Goal: Task Accomplishment & Management: Use online tool/utility

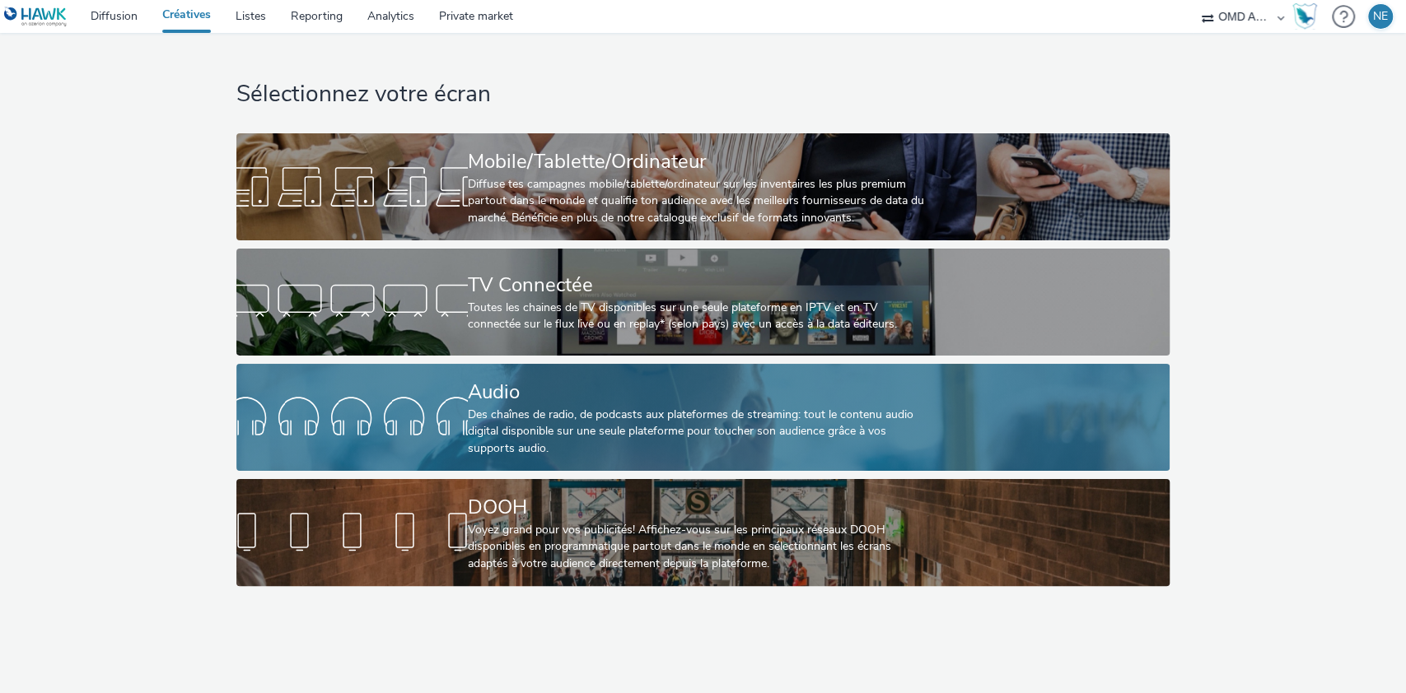
click at [520, 399] on div "Audio" at bounding box center [700, 392] width 464 height 29
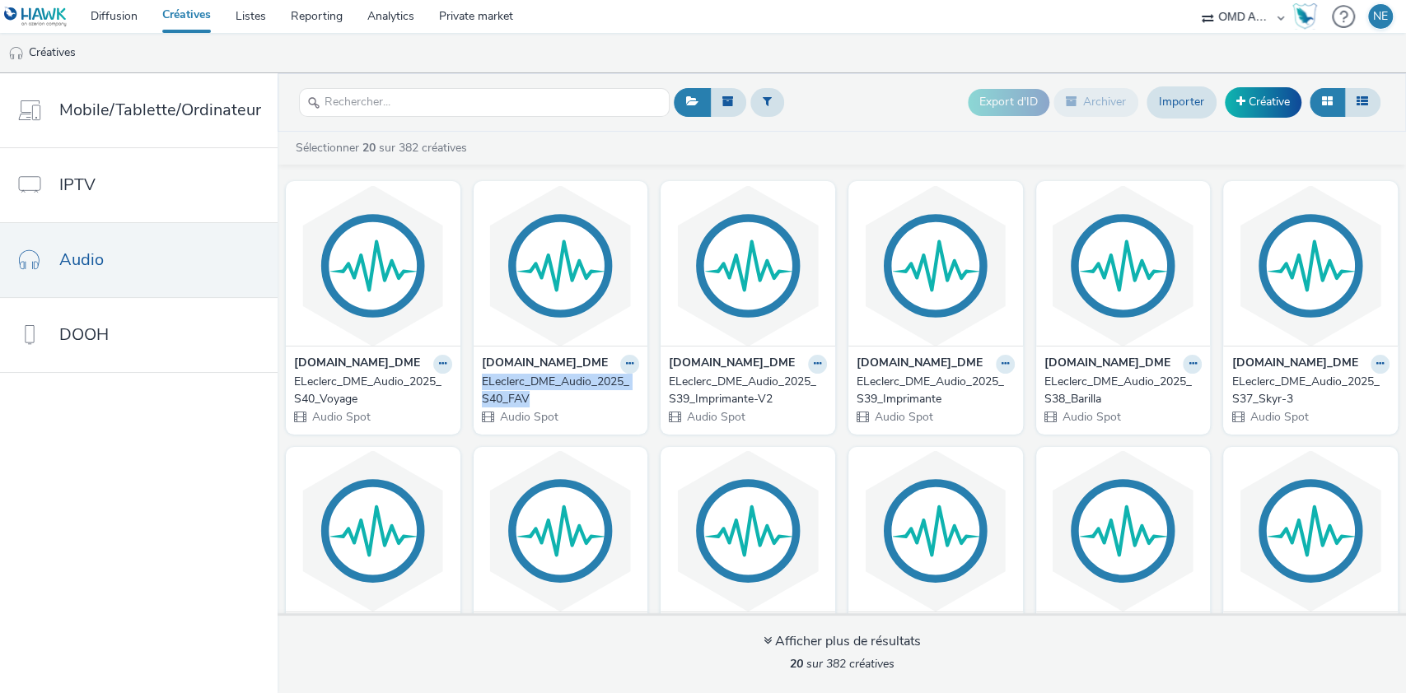
drag, startPoint x: 471, startPoint y: 375, endPoint x: 534, endPoint y: 399, distance: 67.5
click at [534, 399] on div "[DOMAIN_NAME]_DME ELeclerc_DME_Audio_2025_S40_FAV Audio Spot" at bounding box center [560, 390] width 175 height 88
copy div "ELeclerc_DME_Audio_2025_S40_FAV"
click at [1268, 101] on link "Créative" at bounding box center [1262, 102] width 77 height 30
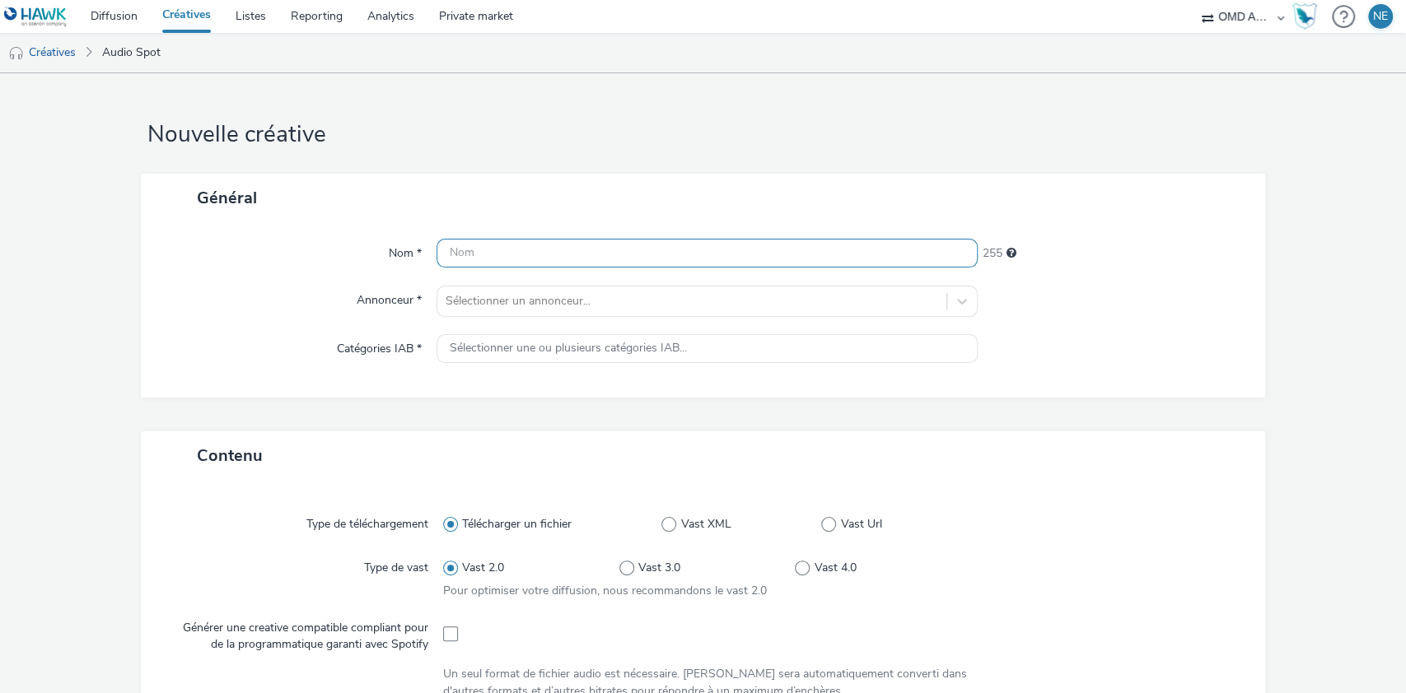
click at [608, 253] on input "text" at bounding box center [707, 253] width 542 height 29
paste input "ELeclerc_DME_Audio_2025_S40_FAV"
click at [613, 254] on input "ELeclerc_DME_Audio_2025_S40_FAV" at bounding box center [707, 253] width 542 height 29
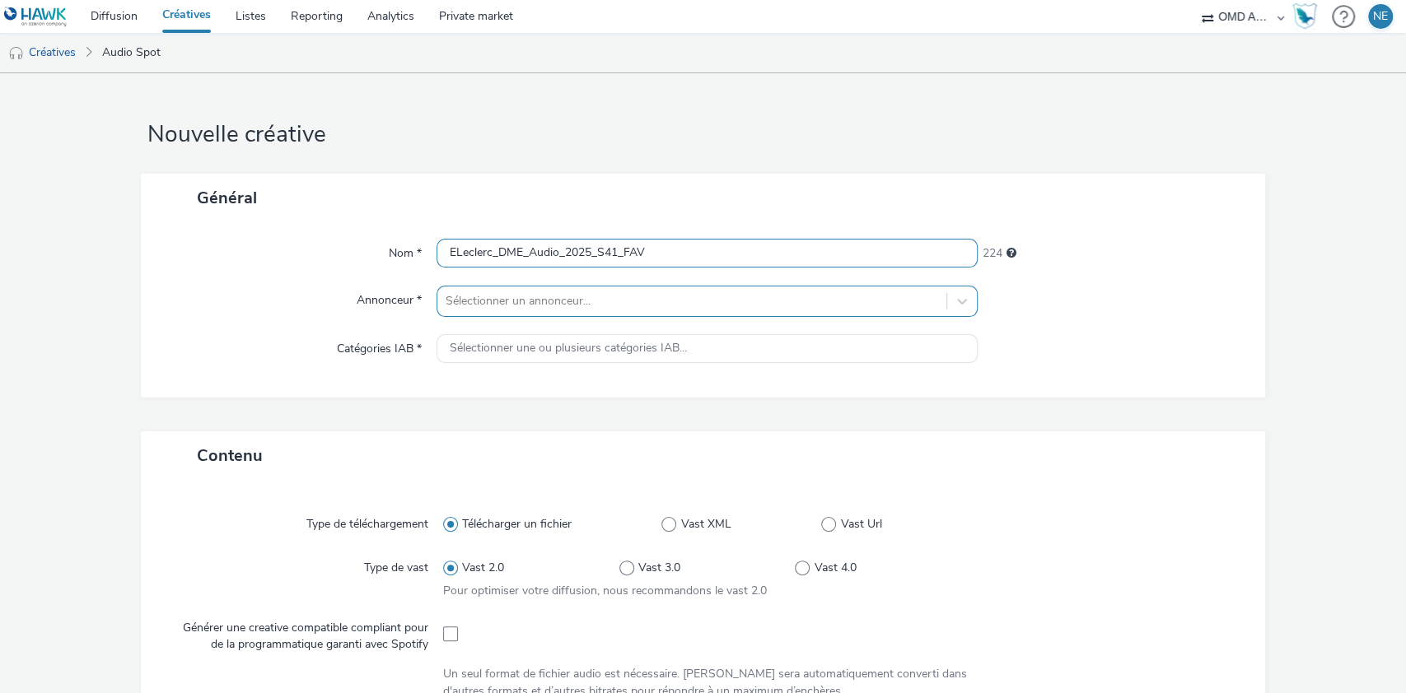
type input "ELeclerc_DME_Audio_2025_S41_FAV"
click at [599, 293] on div at bounding box center [691, 301] width 493 height 20
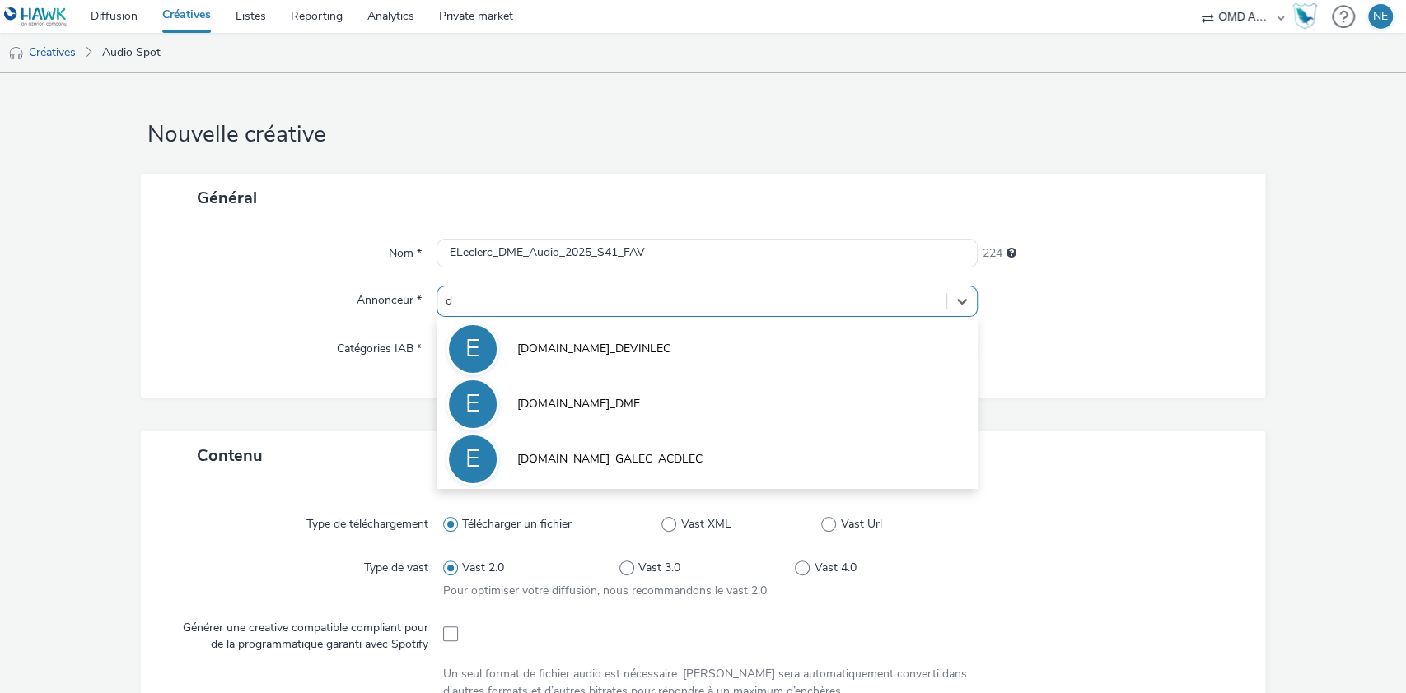
type input "dm"
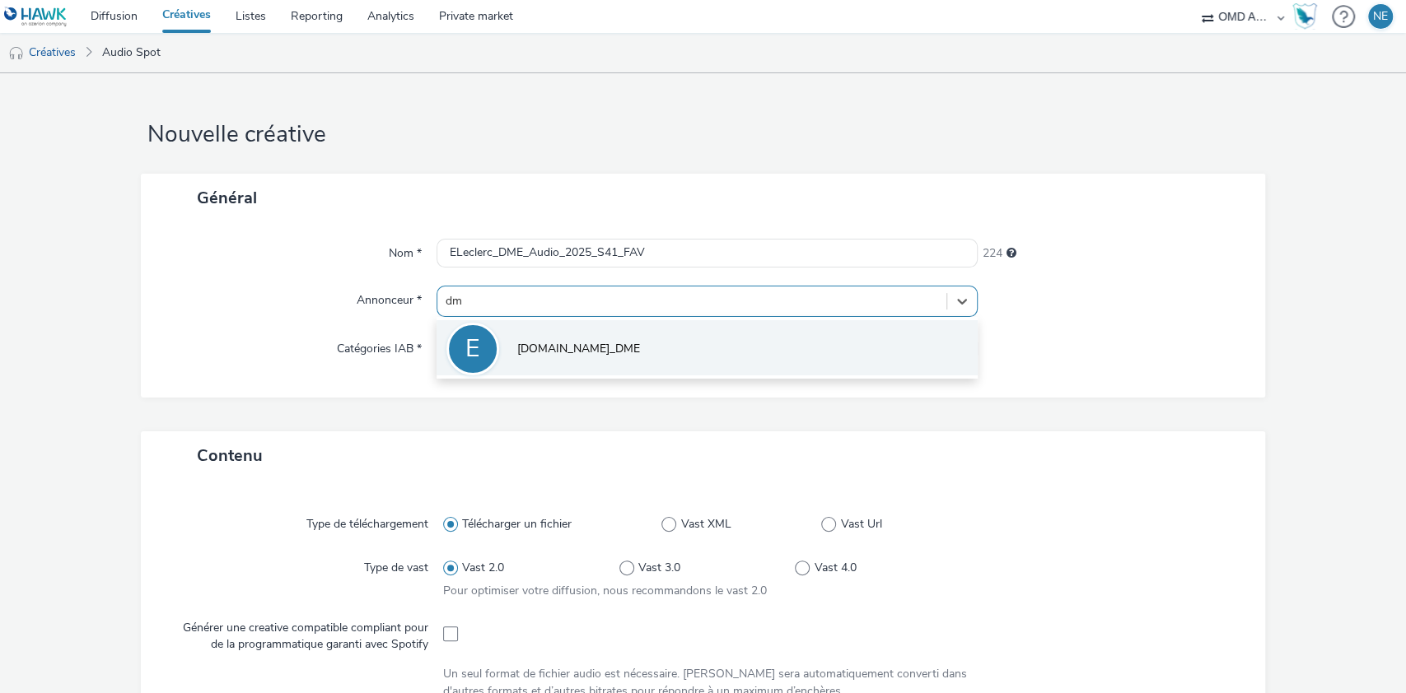
click at [598, 343] on span "[DOMAIN_NAME]_DME" at bounding box center [578, 349] width 123 height 16
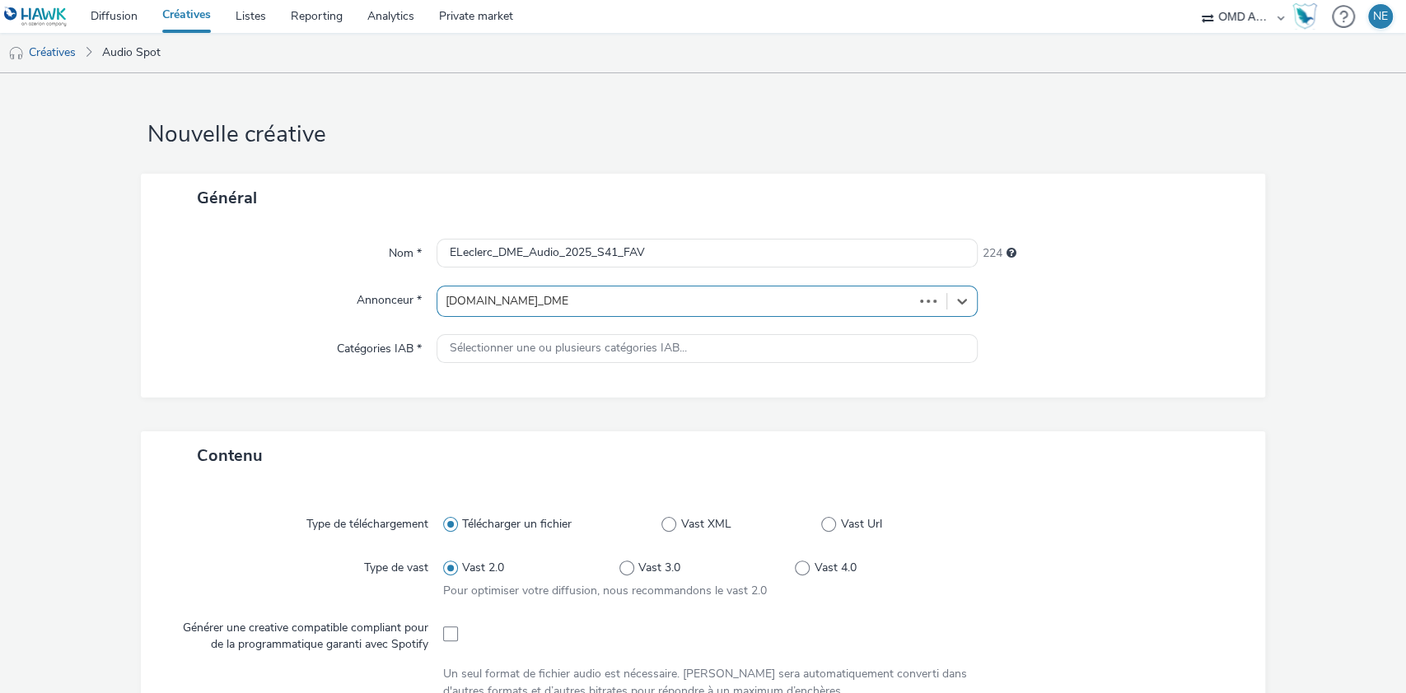
type input "[URL][DOMAIN_NAME][PERSON_NAME]"
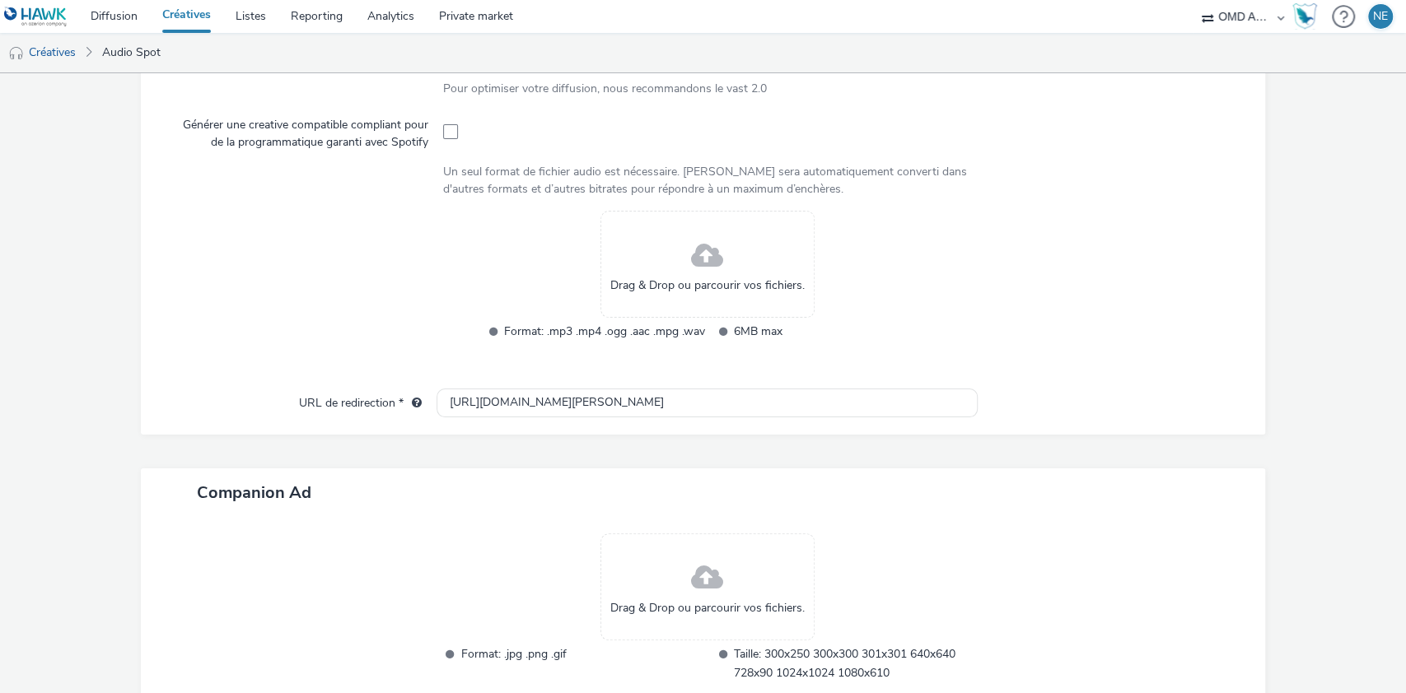
scroll to position [514, 0]
click at [695, 260] on span at bounding box center [707, 256] width 32 height 44
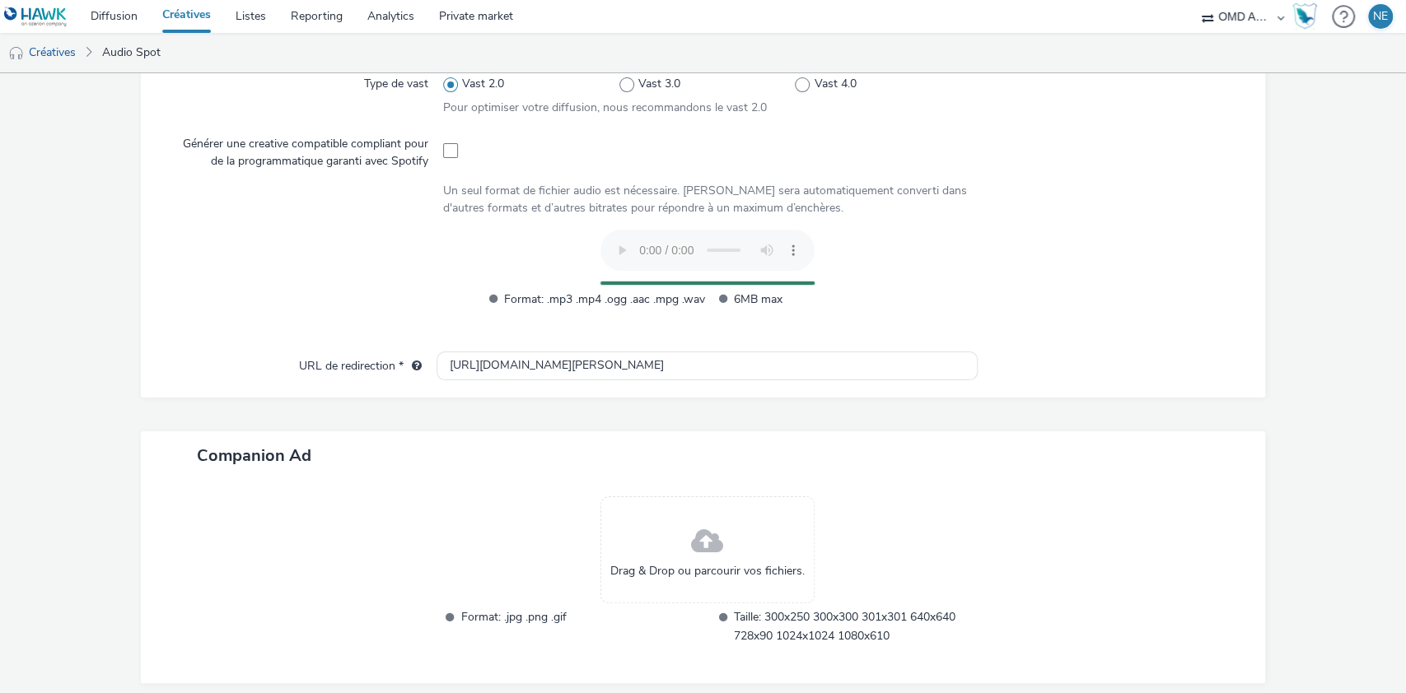
scroll to position [522, 0]
